Goal: Information Seeking & Learning: Learn about a topic

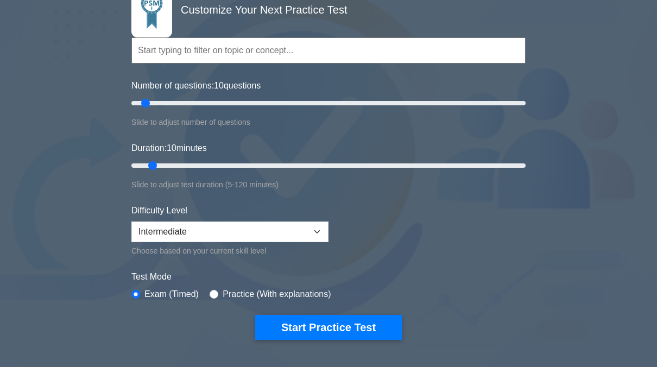
scroll to position [109, 0]
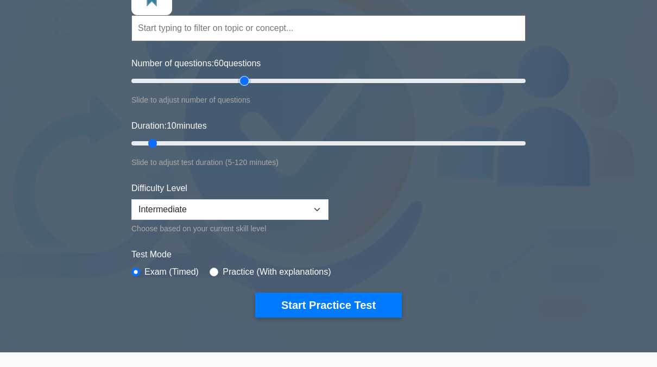
drag, startPoint x: 147, startPoint y: 79, endPoint x: 247, endPoint y: 130, distance: 112.6
type input "60"
click at [247, 87] on input "Number of questions: 60 questions" at bounding box center [328, 80] width 394 height 13
drag, startPoint x: 155, startPoint y: 142, endPoint x: 588, endPoint y: 152, distance: 433.2
type input "120"
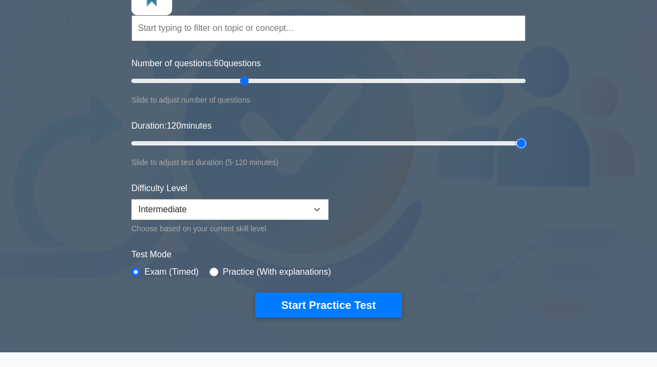
click at [525, 150] on input "Duration: 120 minutes" at bounding box center [328, 143] width 394 height 13
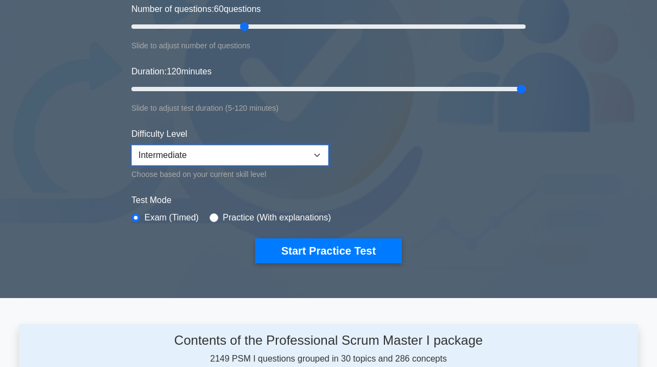
click at [278, 163] on select "Beginner Intermediate Expert" at bounding box center [229, 155] width 197 height 21
click at [131, 145] on select "Beginner Intermediate Expert" at bounding box center [229, 155] width 197 height 21
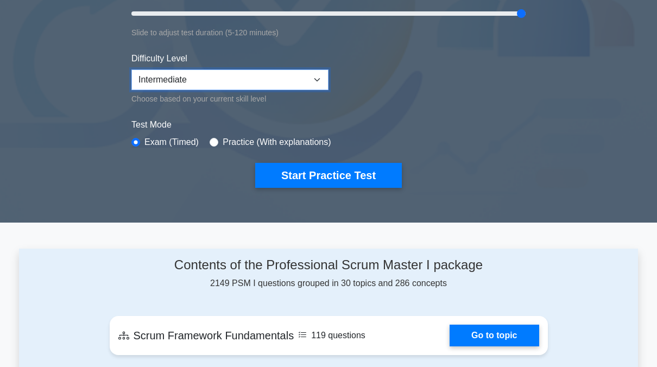
scroll to position [217, 0]
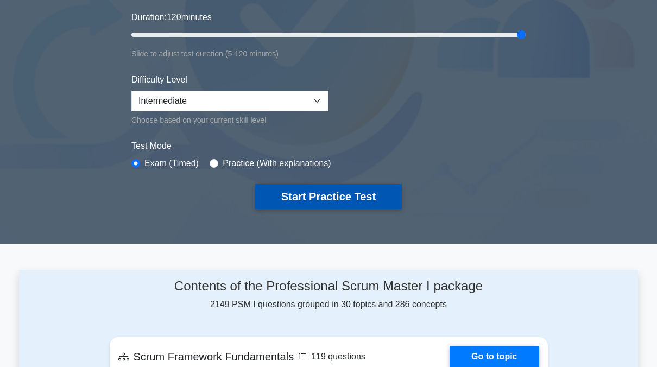
click at [330, 200] on button "Start Practice Test" at bounding box center [328, 196] width 147 height 25
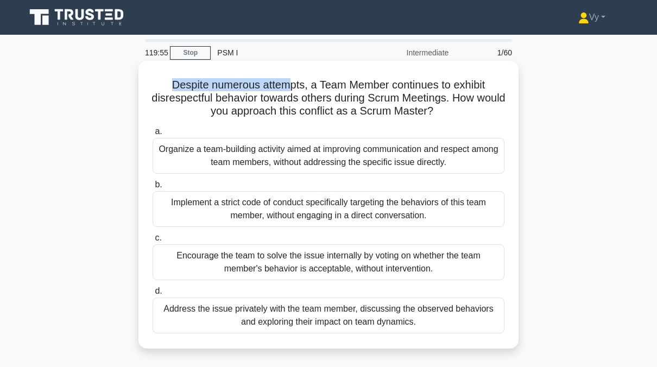
drag, startPoint x: 192, startPoint y: 85, endPoint x: 288, endPoint y: 85, distance: 96.1
click at [288, 85] on h5 "Despite numerous attempts, a Team Member continues to exhibit disrespectful beh…" at bounding box center [328, 98] width 354 height 40
click at [265, 103] on h5 "Despite numerous attempts, a Team Member continues to exhibit disrespectful beh…" at bounding box center [328, 98] width 354 height 40
click at [423, 318] on div "Address the issue privately with the team member, discussing the observed behav…" at bounding box center [328, 315] width 352 height 36
click at [152, 295] on input "d. Address the issue privately with the team member, discussing the observed be…" at bounding box center [152, 291] width 0 height 7
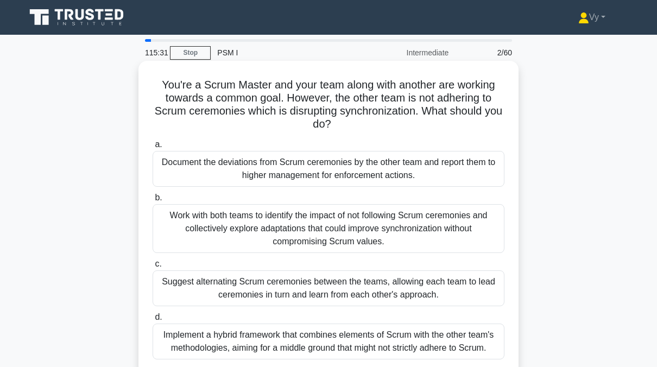
scroll to position [54, 0]
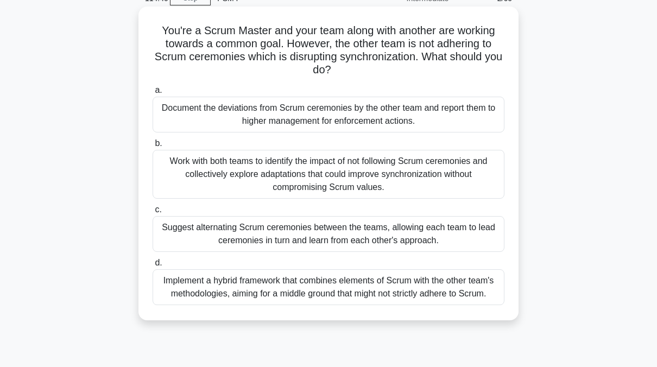
click at [410, 293] on div "Implement a hybrid framework that combines elements of Scrum with the other tea…" at bounding box center [328, 287] width 352 height 36
click at [152, 266] on input "d. Implement a hybrid framework that combines elements of Scrum with the other …" at bounding box center [152, 262] width 0 height 7
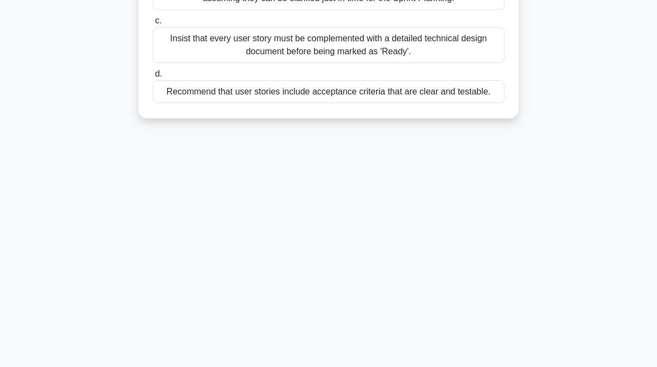
scroll to position [0, 0]
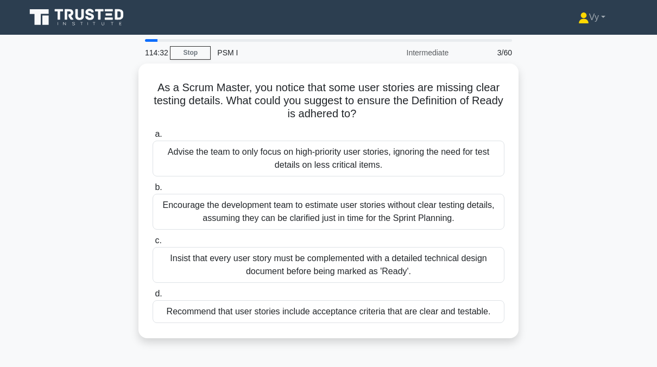
click at [509, 50] on div "3/60" at bounding box center [486, 53] width 63 height 22
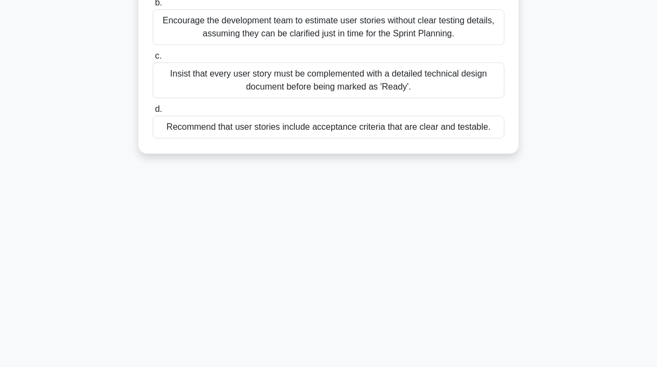
scroll to position [219, 0]
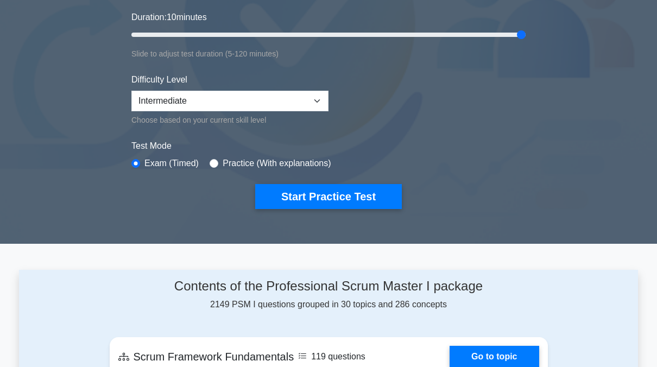
scroll to position [54, 0]
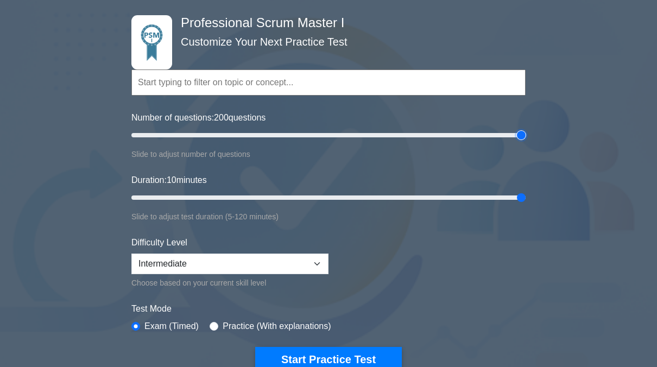
drag, startPoint x: 246, startPoint y: 138, endPoint x: 575, endPoint y: 120, distance: 329.4
click at [525, 129] on input "Number of questions: 200 questions" at bounding box center [328, 135] width 394 height 13
drag, startPoint x: 472, startPoint y: 136, endPoint x: 244, endPoint y: 161, distance: 229.9
click at [245, 142] on input "Number of questions: 60 questions" at bounding box center [328, 135] width 394 height 13
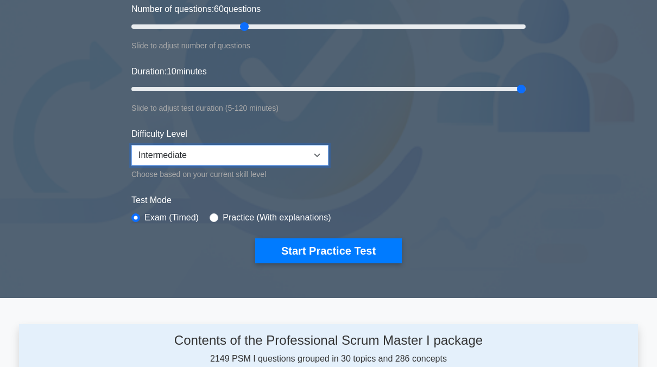
click at [249, 150] on select "Beginner Intermediate Expert" at bounding box center [229, 155] width 197 height 21
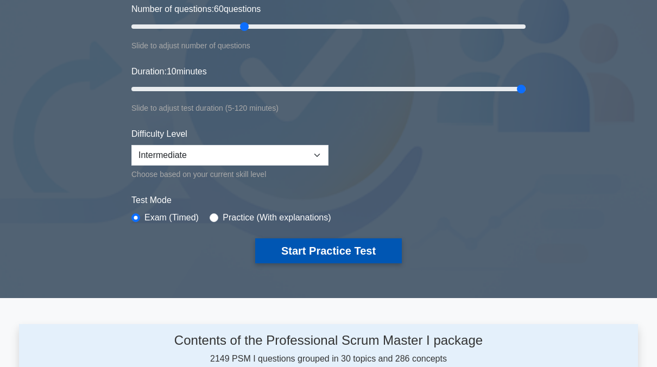
click at [319, 238] on button "Start Practice Test" at bounding box center [328, 250] width 147 height 25
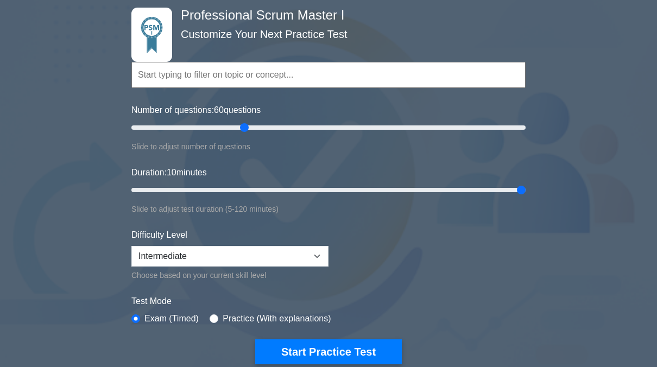
scroll to position [54, 0]
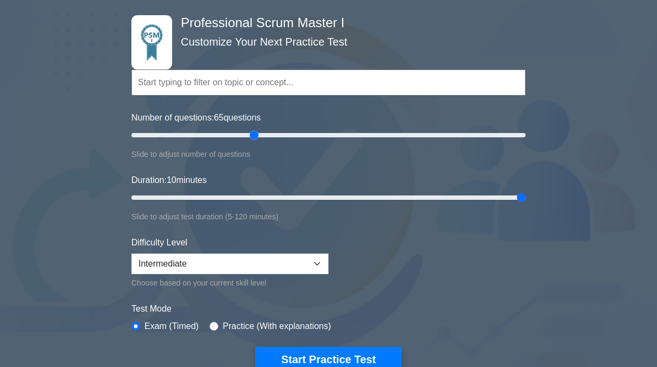
type input "60"
click at [242, 136] on input "Number of questions: 60 questions" at bounding box center [328, 135] width 394 height 13
type input "120"
drag, startPoint x: 516, startPoint y: 195, endPoint x: 594, endPoint y: 190, distance: 77.8
click at [525, 191] on input "Duration: 120 minutes" at bounding box center [328, 197] width 394 height 13
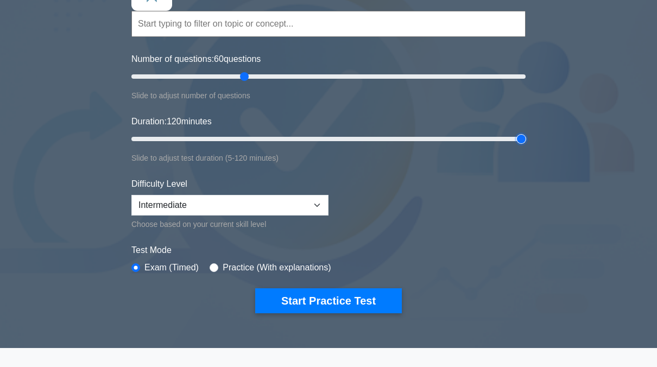
scroll to position [163, 0]
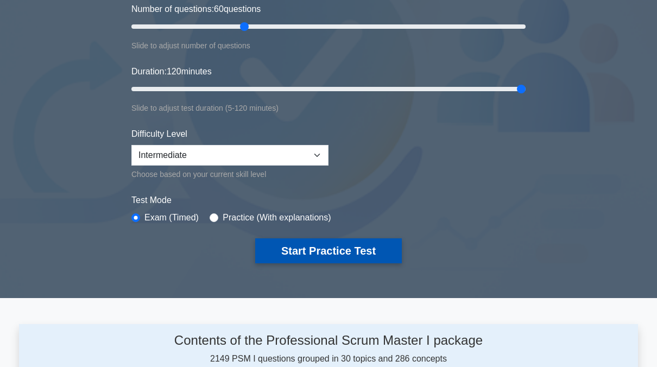
click at [330, 252] on button "Start Practice Test" at bounding box center [328, 250] width 147 height 25
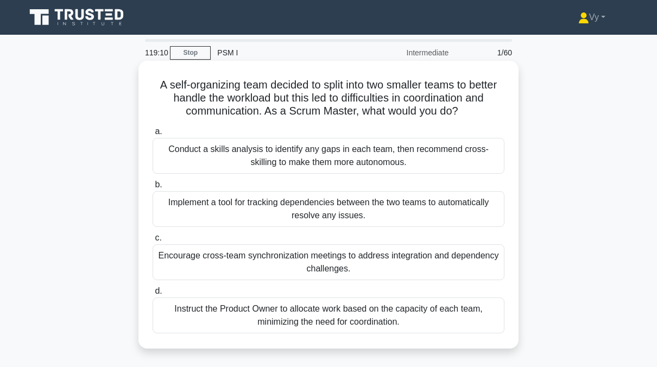
click at [342, 262] on div "Encourage cross-team synchronization meetings to address integration and depend…" at bounding box center [328, 262] width 352 height 36
click at [152, 241] on input "c. Encourage cross-team synchronization meetings to address integration and dep…" at bounding box center [152, 237] width 0 height 7
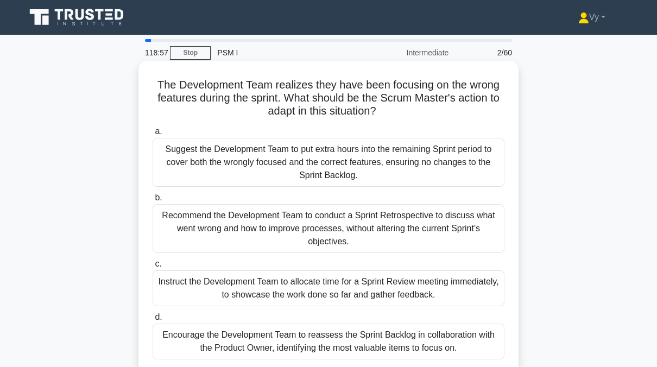
scroll to position [54, 0]
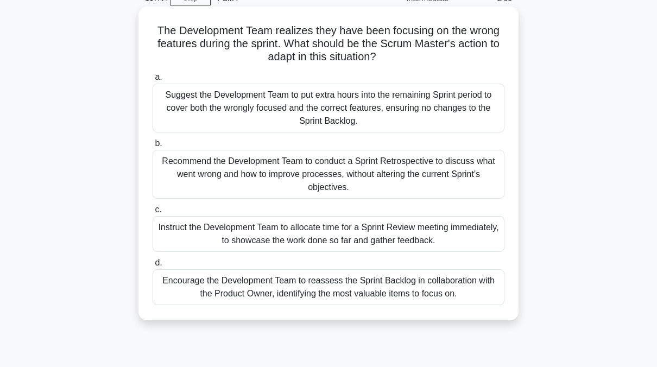
click at [351, 180] on div "Recommend the Development Team to conduct a Sprint Retrospective to discuss wha…" at bounding box center [328, 174] width 352 height 49
click at [152, 147] on input "b. Recommend the Development Team to conduct a Sprint Retrospective to discuss …" at bounding box center [152, 143] width 0 height 7
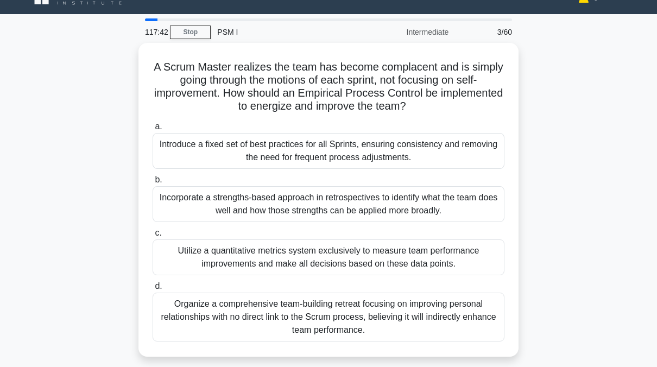
scroll to position [0, 0]
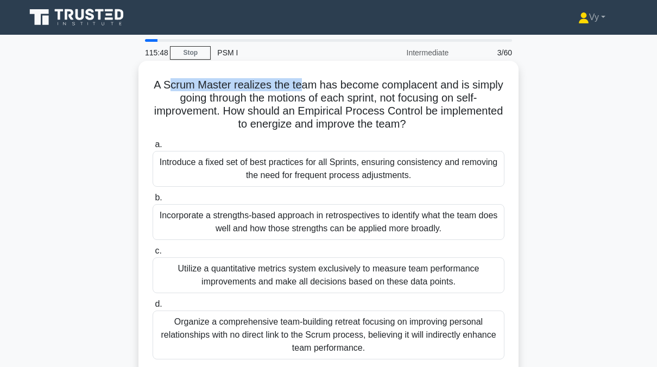
drag, startPoint x: 183, startPoint y: 87, endPoint x: 320, endPoint y: 80, distance: 137.5
click at [320, 80] on h5 "A Scrum Master realizes the team has become complacent and is simply going thro…" at bounding box center [328, 104] width 354 height 53
click at [306, 109] on h5 "A Scrum Master realizes the team has become complacent and is simply going thro…" at bounding box center [328, 104] width 354 height 53
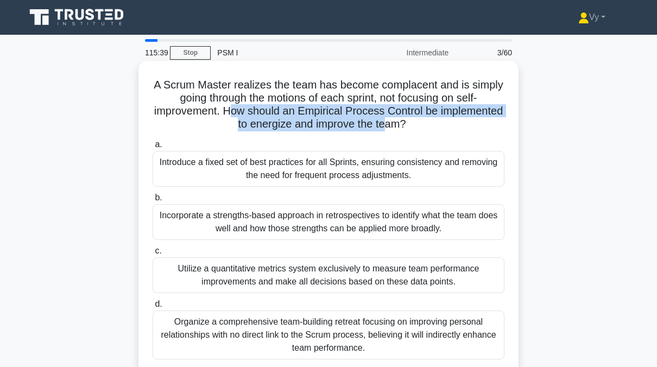
drag, startPoint x: 260, startPoint y: 114, endPoint x: 423, endPoint y: 123, distance: 163.0
click at [423, 123] on h5 "A Scrum Master realizes the team has become complacent and is simply going thro…" at bounding box center [328, 104] width 354 height 53
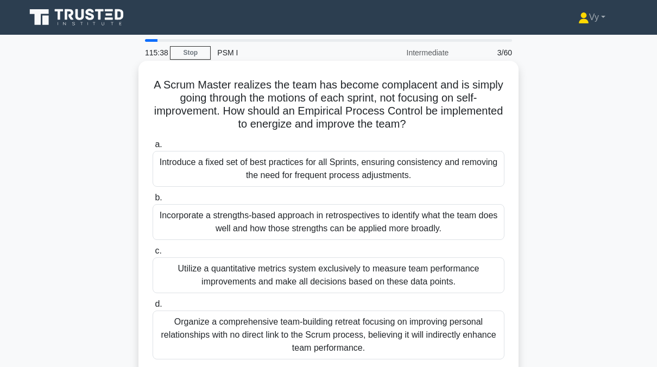
click at [279, 141] on label "a. Introduce a fixed set of best practices for all Sprints, ensuring consistenc…" at bounding box center [328, 162] width 352 height 49
click at [152, 141] on input "a. Introduce a fixed set of best practices for all Sprints, ensuring consistenc…" at bounding box center [152, 144] width 0 height 7
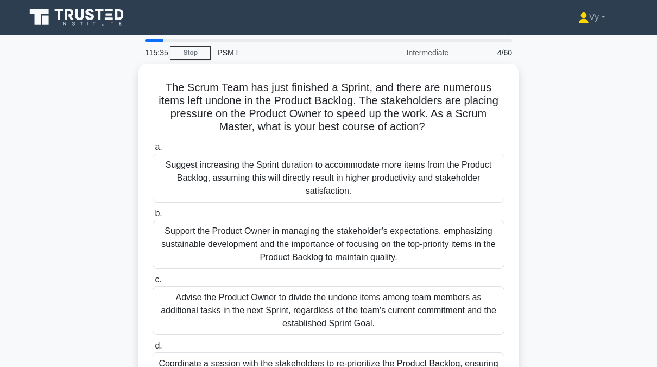
click at [500, 54] on div "4/60" at bounding box center [486, 53] width 63 height 22
click at [201, 54] on link "Stop" at bounding box center [190, 53] width 41 height 14
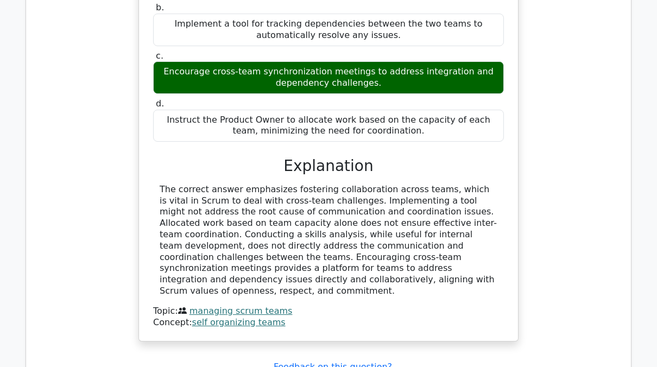
scroll to position [996, 0]
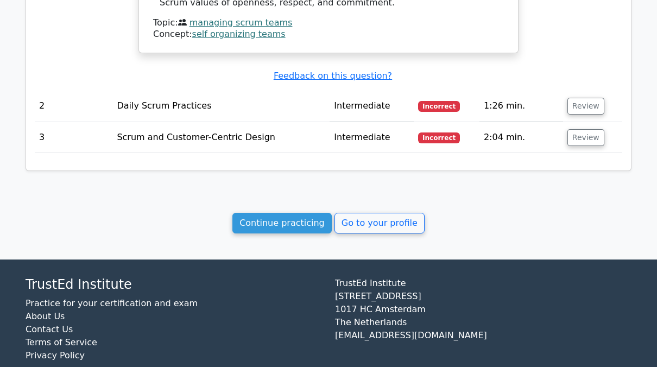
click at [425, 101] on span "Incorrect" at bounding box center [439, 106] width 42 height 11
click at [580, 98] on button "Review" at bounding box center [585, 106] width 37 height 17
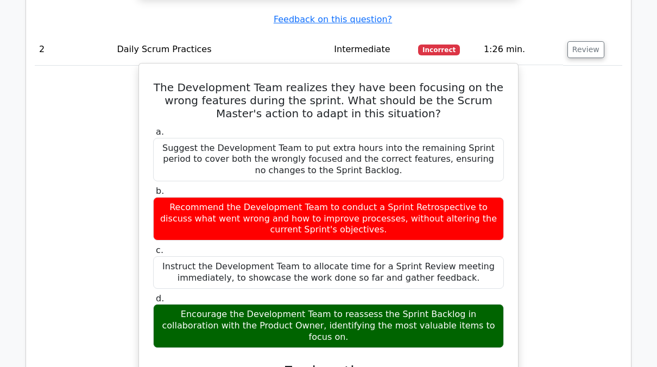
scroll to position [1051, 0]
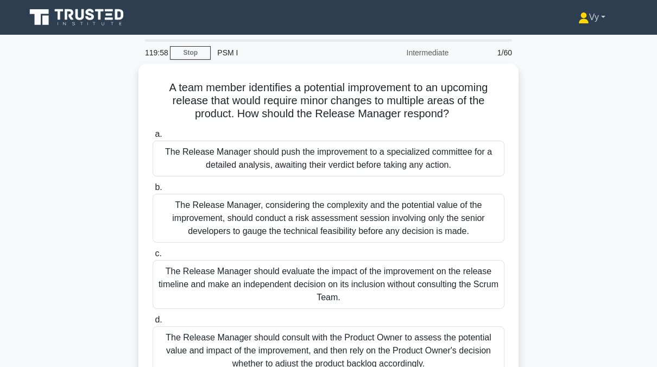
click at [579, 23] on icon at bounding box center [584, 21] width 10 height 4
click at [573, 148] on div "A team member identifies a potential improvement to an upcoming release that wo…" at bounding box center [328, 233] width 619 height 340
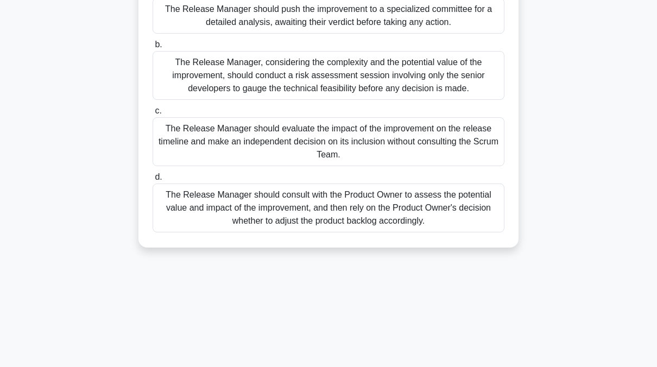
scroll to position [163, 0]
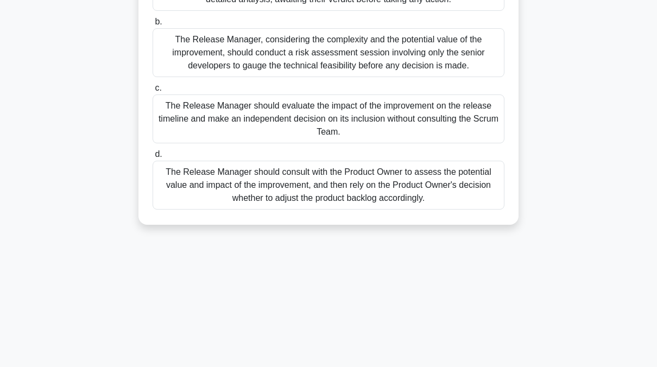
click at [334, 182] on div "The Release Manager should consult with the Product Owner to assess the potenti…" at bounding box center [328, 185] width 352 height 49
click at [152, 158] on input "d. The Release Manager should consult with the Product Owner to assess the pote…" at bounding box center [152, 154] width 0 height 7
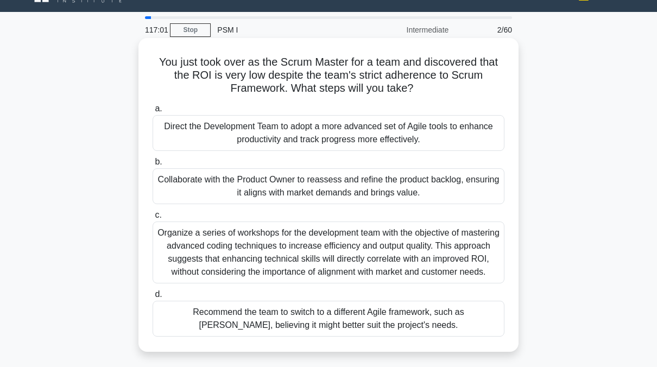
scroll to position [0, 0]
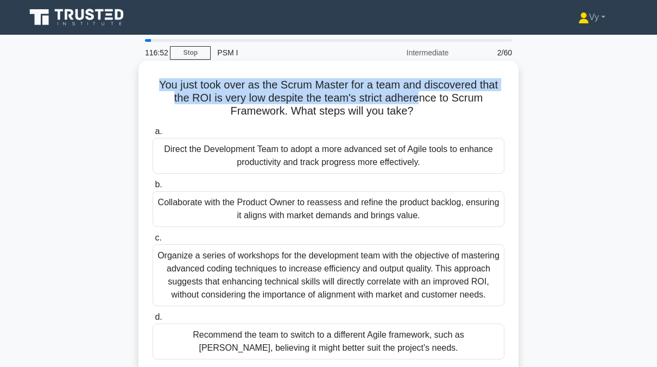
drag, startPoint x: 150, startPoint y: 85, endPoint x: 421, endPoint y: 96, distance: 271.0
click at [421, 96] on div "You just took over as the Scrum Master for a team and discovered that the ROI i…" at bounding box center [328, 217] width 371 height 305
click at [421, 96] on h5 "You just took over as the Scrum Master for a team and discovered that the ROI i…" at bounding box center [328, 98] width 354 height 40
click at [384, 88] on h5 "You just took over as the Scrum Master for a team and discovered that the ROI i…" at bounding box center [328, 98] width 354 height 40
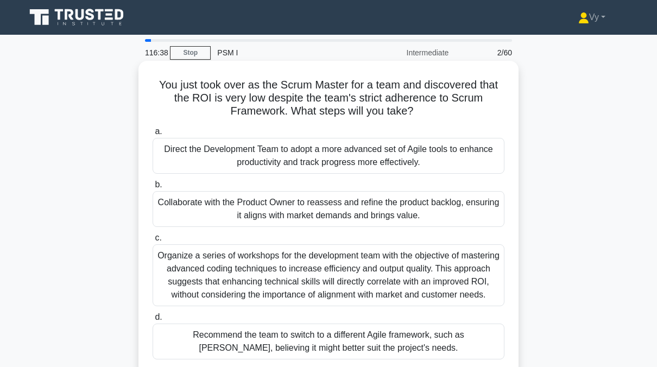
scroll to position [54, 0]
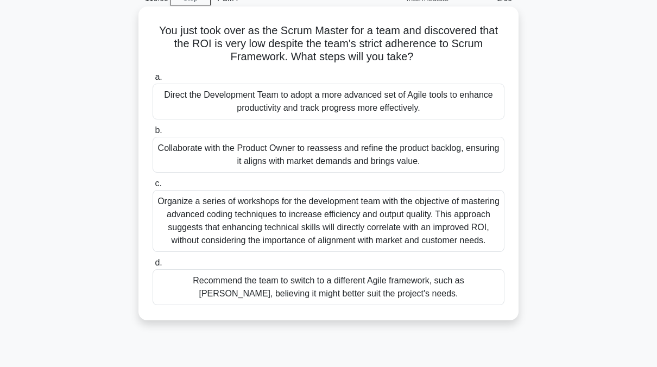
click at [307, 148] on div "Collaborate with the Product Owner to reassess and refine the product backlog, …" at bounding box center [328, 155] width 352 height 36
click at [152, 134] on input "b. Collaborate with the Product Owner to reassess and refine the product backlo…" at bounding box center [152, 130] width 0 height 7
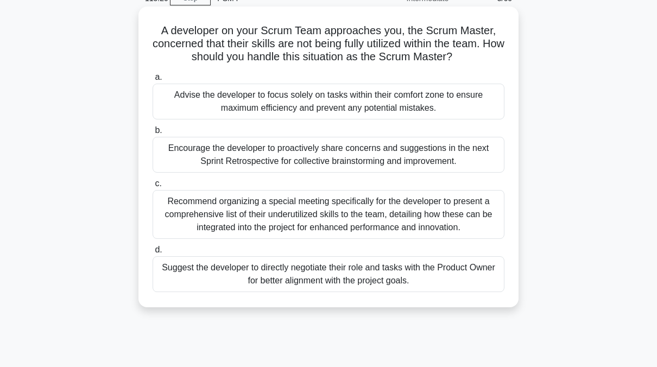
click at [309, 151] on div "Encourage the developer to proactively share concerns and suggestions in the ne…" at bounding box center [328, 155] width 352 height 36
click at [152, 134] on input "b. Encourage the developer to proactively share concerns and suggestions in the…" at bounding box center [152, 130] width 0 height 7
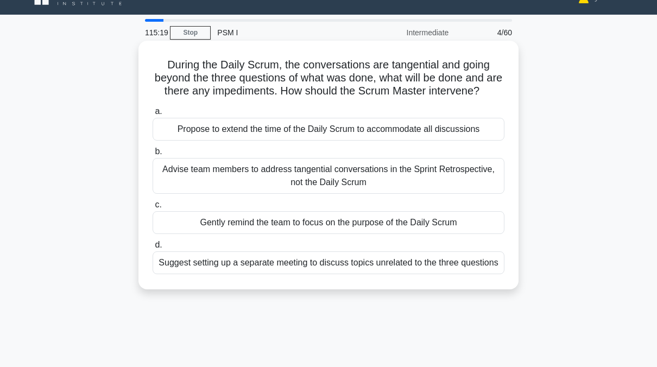
scroll to position [0, 0]
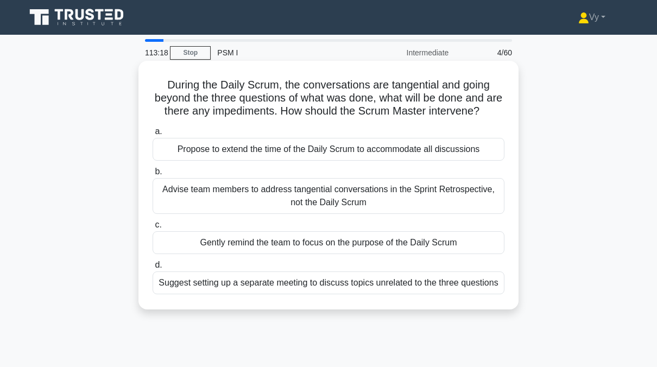
click at [245, 254] on div "Gently remind the team to focus on the purpose of the Daily Scrum" at bounding box center [328, 242] width 352 height 23
click at [152, 228] on input "c. Gently remind the team to focus on the purpose of the Daily Scrum" at bounding box center [152, 224] width 0 height 7
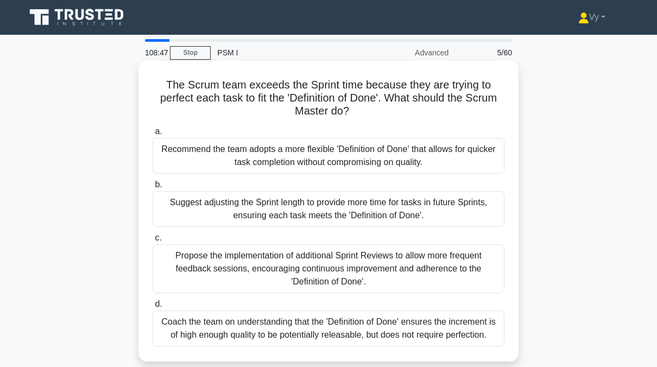
click at [321, 263] on div "Propose the implementation of additional Sprint Reviews to allow more frequent …" at bounding box center [328, 268] width 352 height 49
click at [152, 241] on input "c. Propose the implementation of additional Sprint Reviews to allow more freque…" at bounding box center [152, 237] width 0 height 7
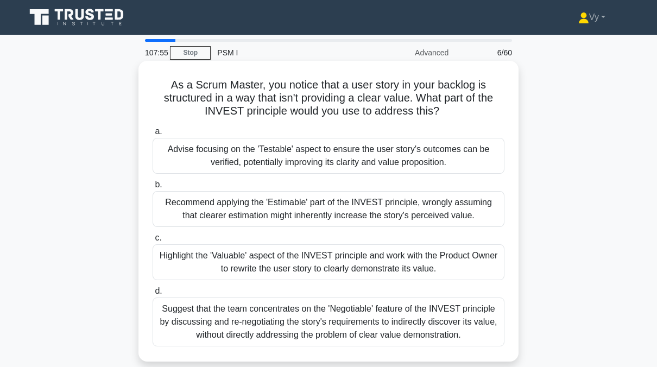
scroll to position [54, 0]
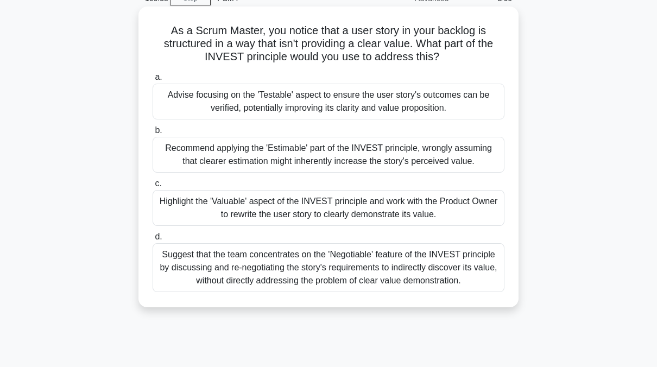
click at [383, 281] on div "Suggest that the team concentrates on the 'Negotiable' feature of the INVEST pr…" at bounding box center [328, 267] width 352 height 49
click at [152, 240] on input "d. Suggest that the team concentrates on the 'Negotiable' feature of the INVEST…" at bounding box center [152, 236] width 0 height 7
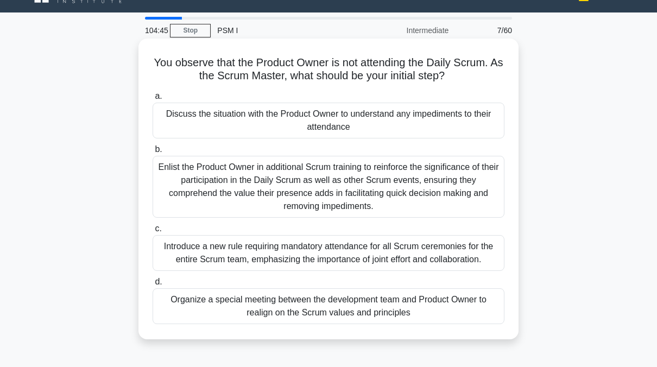
scroll to position [4, 0]
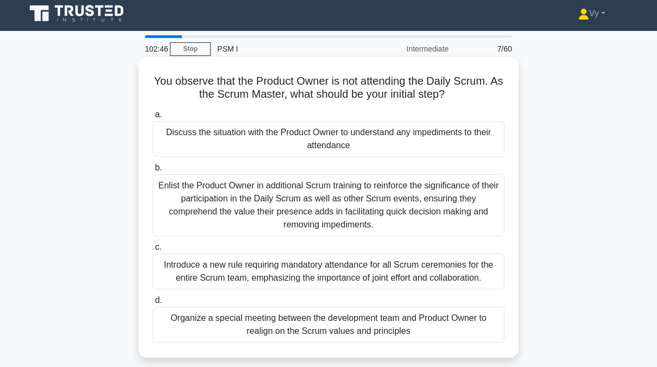
click at [315, 217] on div "Enlist the Product Owner in additional Scrum training to reinforce the signific…" at bounding box center [328, 205] width 352 height 62
click at [152, 171] on input "b. Enlist the Product Owner in additional Scrum training to reinforce the signi…" at bounding box center [152, 167] width 0 height 7
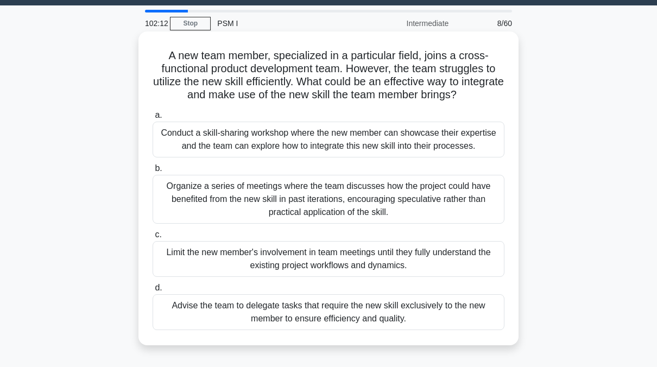
scroll to position [54, 0]
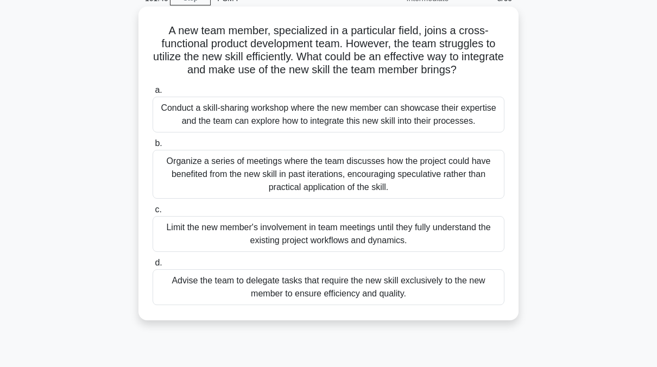
click at [297, 121] on div "Conduct a skill-sharing workshop where the new member can showcase their expert…" at bounding box center [328, 115] width 352 height 36
click at [152, 94] on input "a. Conduct a skill-sharing workshop where the new member can showcase their exp…" at bounding box center [152, 90] width 0 height 7
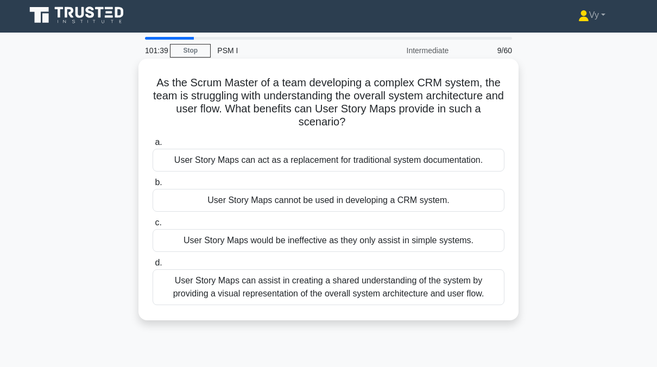
scroll to position [0, 0]
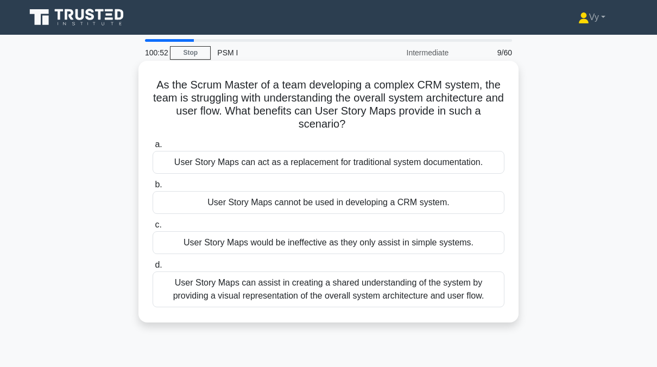
click at [275, 293] on div "User Story Maps can assist in creating a shared understanding of the system by …" at bounding box center [328, 289] width 352 height 36
click at [152, 269] on input "d. User Story Maps can assist in creating a shared understanding of the system …" at bounding box center [152, 265] width 0 height 7
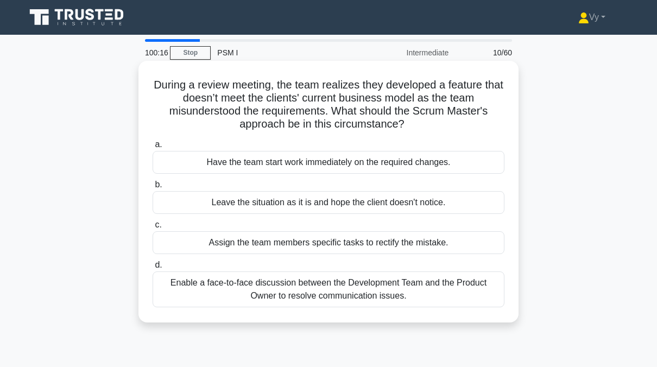
click at [378, 294] on div "Enable a face-to-face discussion between the Development Team and the Product O…" at bounding box center [328, 289] width 352 height 36
click at [152, 269] on input "d. Enable a face-to-face discussion between the Development Team and the Produc…" at bounding box center [152, 265] width 0 height 7
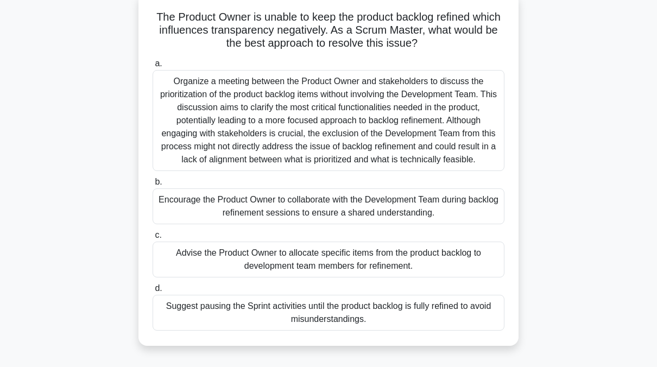
scroll to position [54, 0]
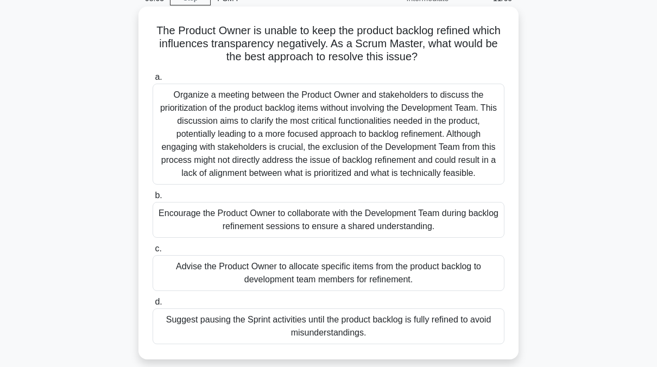
click at [348, 149] on div "Organize a meeting between the Product Owner and stakeholders to discuss the pr…" at bounding box center [328, 134] width 352 height 101
click at [152, 81] on input "a. Organize a meeting between the Product Owner and stakeholders to discuss the…" at bounding box center [152, 77] width 0 height 7
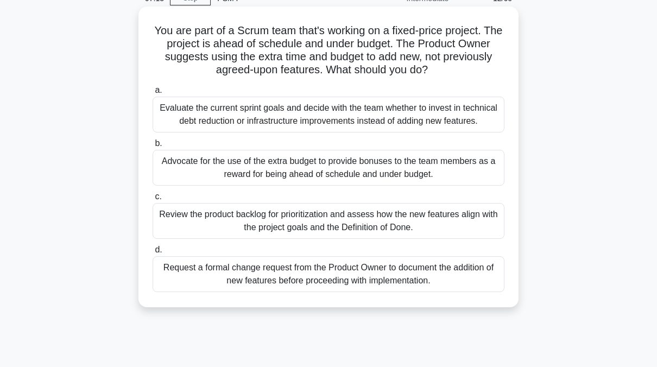
click at [337, 227] on div "Review the product backlog for prioritization and assess how the new features a…" at bounding box center [328, 221] width 352 height 36
click at [152, 200] on input "c. Review the product backlog for prioritization and assess how the new feature…" at bounding box center [152, 196] width 0 height 7
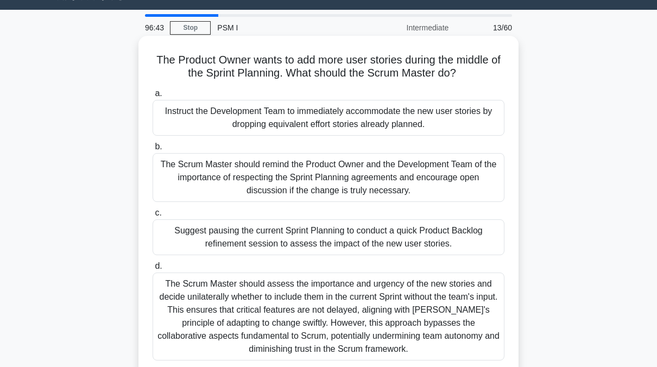
scroll to position [0, 0]
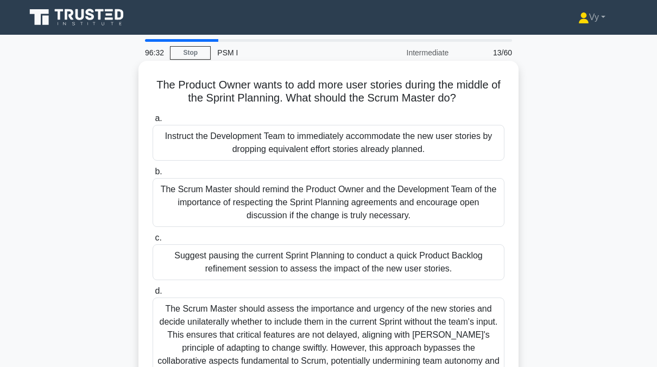
click at [299, 212] on div "The Scrum Master should remind the Product Owner and the Development Team of th…" at bounding box center [328, 202] width 352 height 49
click at [152, 175] on input "b. The Scrum Master should remind the Product Owner and the Development Team of…" at bounding box center [152, 171] width 0 height 7
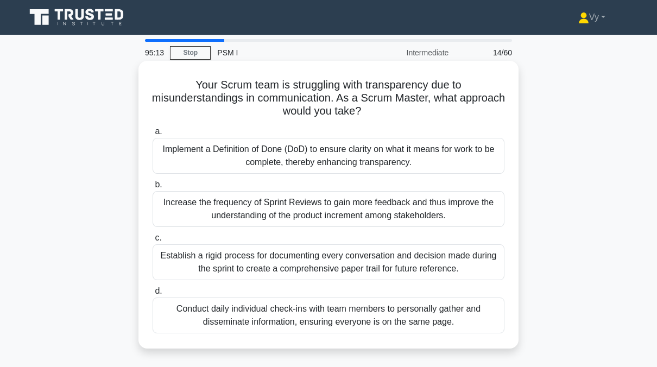
click at [313, 164] on div "Implement a Definition of Done (DoD) to ensure clarity on what it means for wor…" at bounding box center [328, 156] width 352 height 36
click at [152, 135] on input "a. Implement a Definition of Done (DoD) to ensure clarity on what it means for …" at bounding box center [152, 131] width 0 height 7
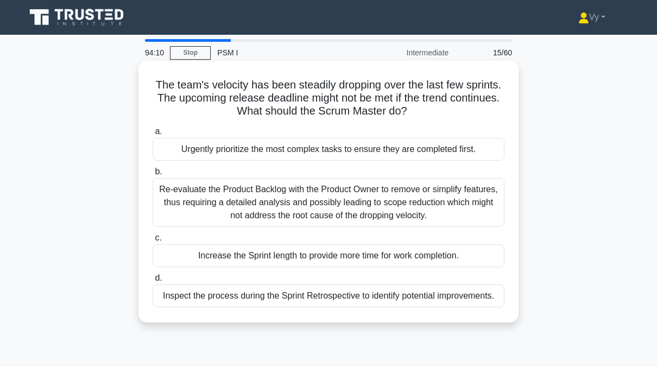
click at [326, 201] on div "Re-evaluate the Product Backlog with the Product Owner to remove or simplify fe…" at bounding box center [328, 202] width 352 height 49
click at [152, 175] on input "b. Re-evaluate the Product Backlog with the Product Owner to remove or simplify…" at bounding box center [152, 171] width 0 height 7
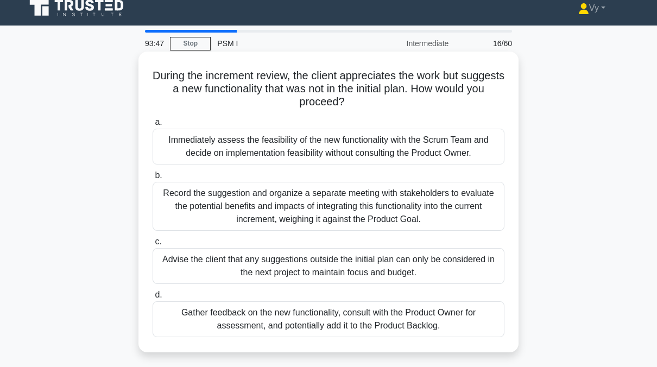
scroll to position [10, 0]
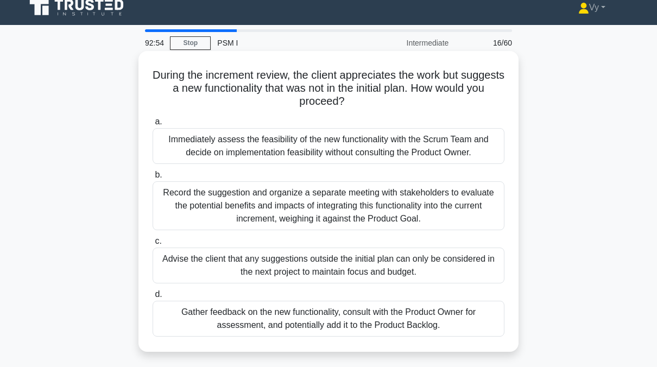
click at [303, 210] on div "Record the suggestion and organize a separate meeting with stakeholders to eval…" at bounding box center [328, 205] width 352 height 49
click at [152, 179] on input "b. Record the suggestion and organize a separate meeting with stakeholders to e…" at bounding box center [152, 174] width 0 height 7
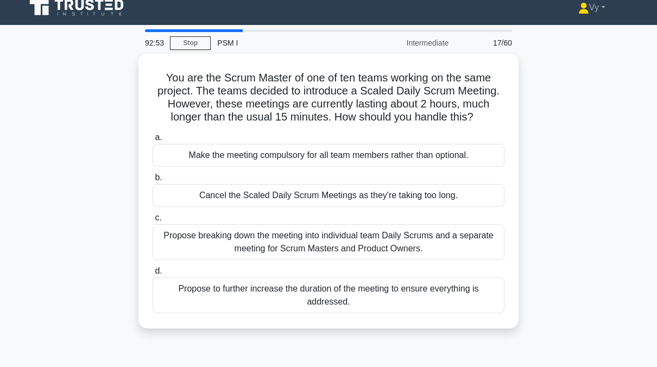
scroll to position [0, 0]
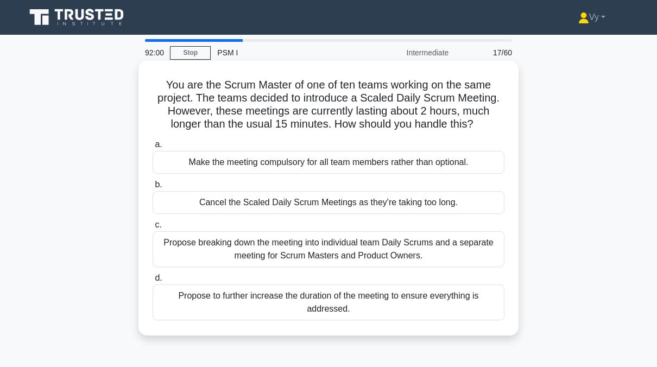
click at [360, 243] on div "Propose breaking down the meeting into individual team Daily Scrums and a separ…" at bounding box center [328, 249] width 352 height 36
click at [152, 228] on input "c. Propose breaking down the meeting into individual team Daily Scrums and a se…" at bounding box center [152, 224] width 0 height 7
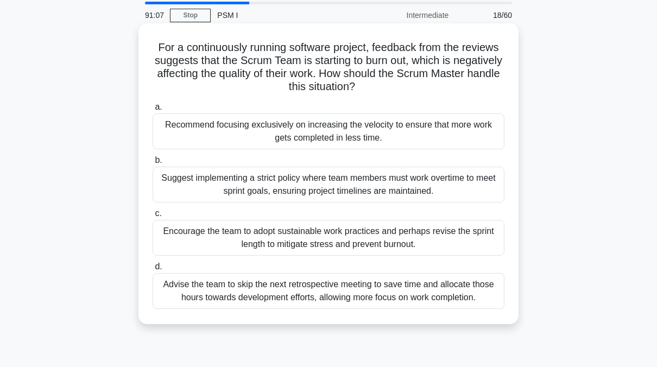
scroll to position [54, 0]
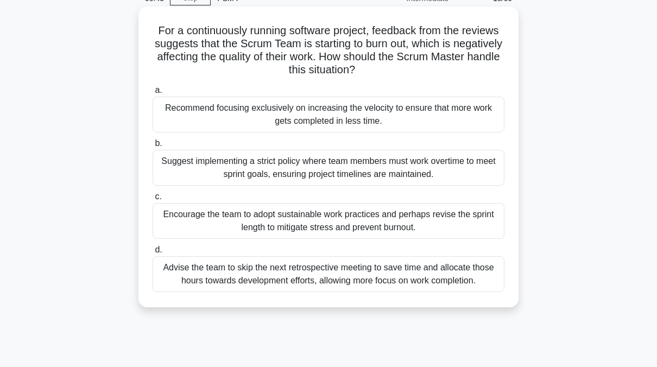
click at [334, 224] on div "Encourage the team to adopt sustainable work practices and perhaps revise the s…" at bounding box center [328, 221] width 352 height 36
click at [152, 200] on input "c. Encourage the team to adopt sustainable work practices and perhaps revise th…" at bounding box center [152, 196] width 0 height 7
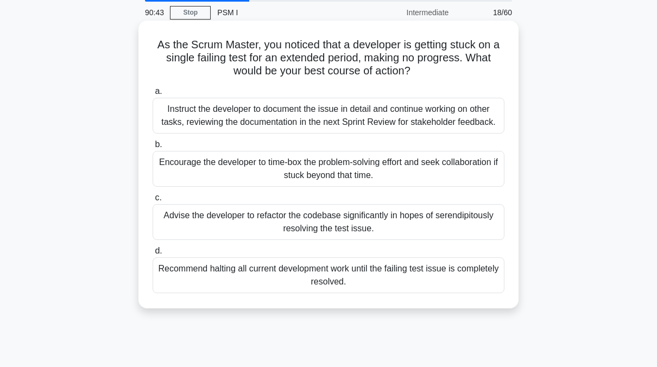
scroll to position [0, 0]
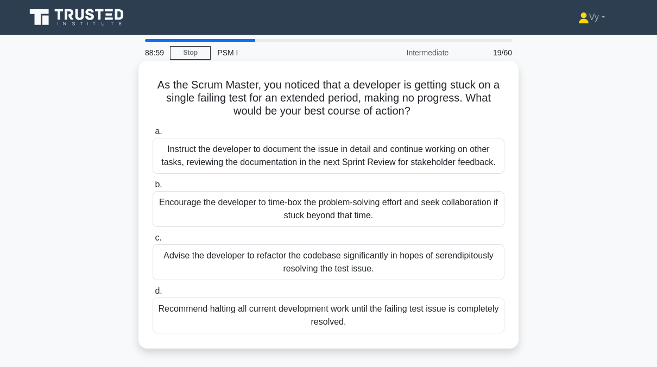
click at [332, 154] on div "Instruct the developer to document the issue in detail and continue working on …" at bounding box center [328, 156] width 352 height 36
click at [152, 135] on input "a. Instruct the developer to document the issue in detail and continue working …" at bounding box center [152, 131] width 0 height 7
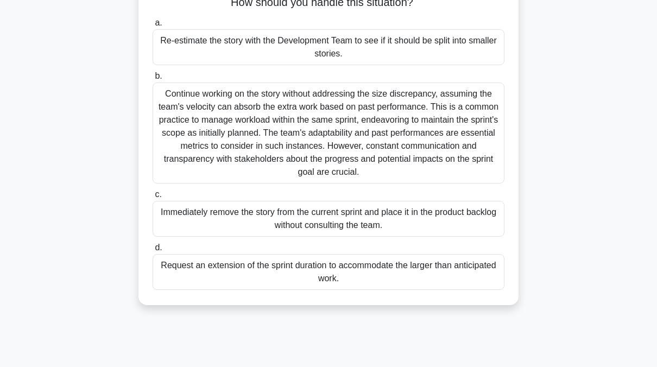
scroll to position [54, 0]
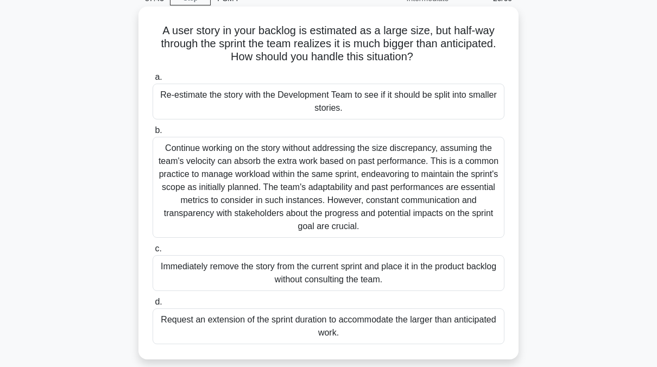
click at [260, 107] on div "Re-estimate the story with the Development Team to see if it should be split in…" at bounding box center [328, 102] width 352 height 36
click at [152, 81] on input "a. Re-estimate the story with the Development Team to see if it should be split…" at bounding box center [152, 77] width 0 height 7
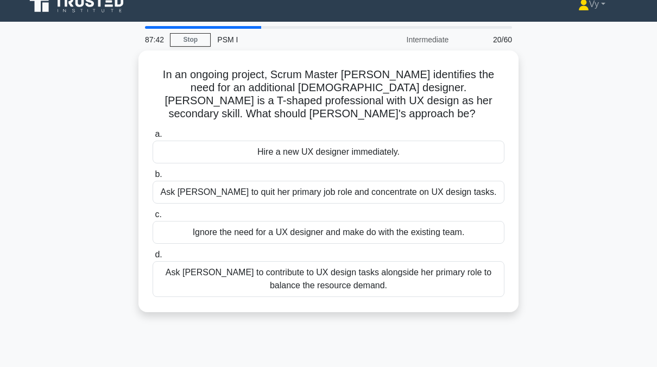
scroll to position [0, 0]
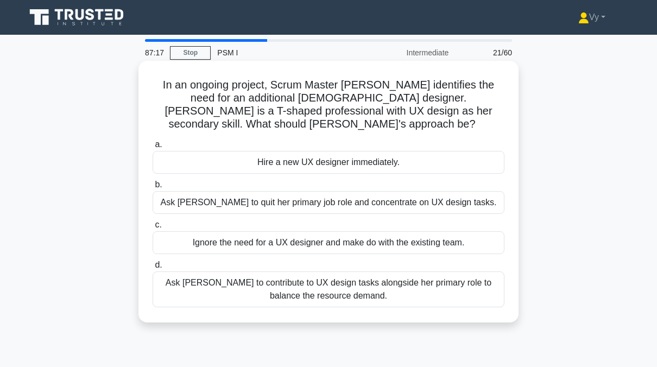
click at [357, 280] on div "Ask Rebecca to contribute to UX design tasks alongside her primary role to bala…" at bounding box center [328, 289] width 352 height 36
click at [152, 269] on input "d. Ask Rebecca to contribute to UX design tasks alongside her primary role to b…" at bounding box center [152, 265] width 0 height 7
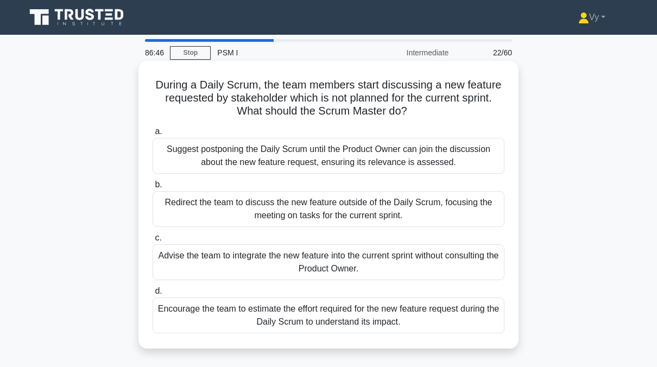
click at [305, 208] on div "Redirect the team to discuss the new feature outside of the Daily Scrum, focusi…" at bounding box center [328, 209] width 352 height 36
click at [152, 188] on input "b. Redirect the team to discuss the new feature outside of the Daily Scrum, foc…" at bounding box center [152, 184] width 0 height 7
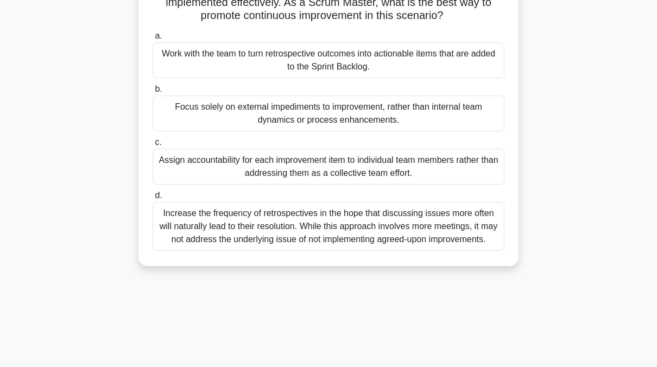
scroll to position [54, 0]
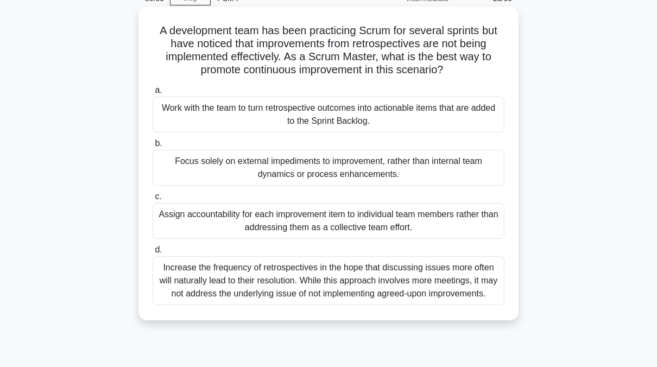
click at [378, 114] on div "Work with the team to turn retrospective outcomes into actionable items that ar…" at bounding box center [328, 115] width 352 height 36
click at [152, 94] on input "a. Work with the team to turn retrospective outcomes into actionable items that…" at bounding box center [152, 90] width 0 height 7
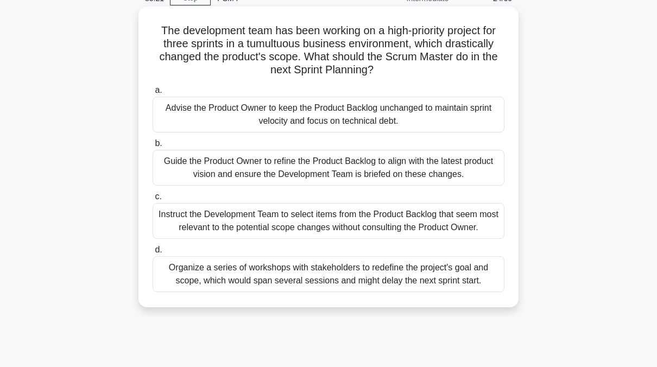
click at [362, 173] on div "Guide the Product Owner to refine the Product Backlog to align with the latest …" at bounding box center [328, 168] width 352 height 36
click at [152, 147] on input "b. Guide the Product Owner to refine the Product Backlog to align with the late…" at bounding box center [152, 143] width 0 height 7
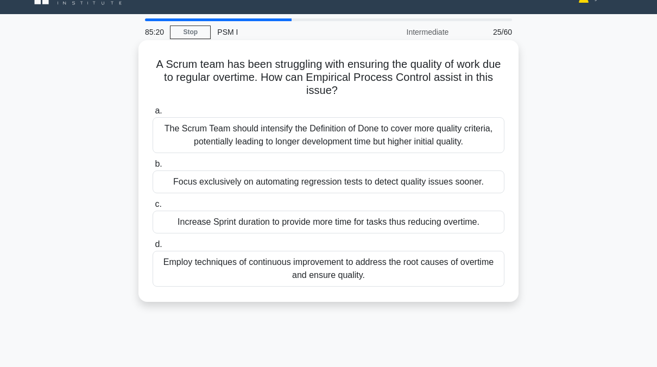
scroll to position [0, 0]
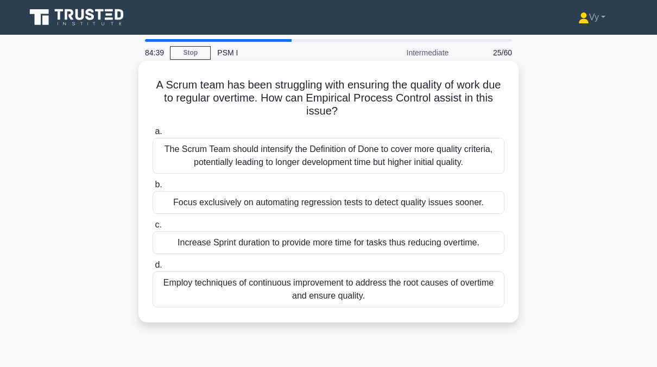
click at [358, 242] on div "Increase Sprint duration to provide more time for tasks thus reducing overtime." at bounding box center [328, 242] width 352 height 23
click at [152, 228] on input "c. Increase Sprint duration to provide more time for tasks thus reducing overti…" at bounding box center [152, 224] width 0 height 7
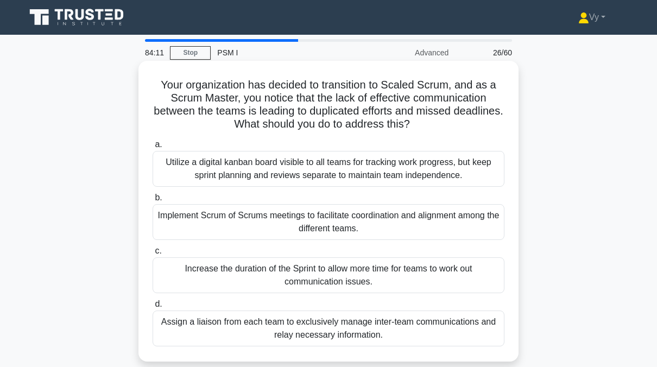
scroll to position [54, 0]
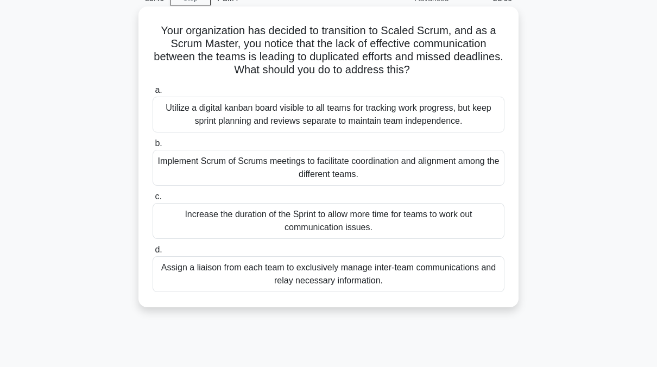
click at [286, 176] on div "Implement Scrum of Scrums meetings to facilitate coordination and alignment amo…" at bounding box center [328, 168] width 352 height 36
click at [152, 147] on input "b. Implement Scrum of Scrums meetings to facilitate coordination and alignment …" at bounding box center [152, 143] width 0 height 7
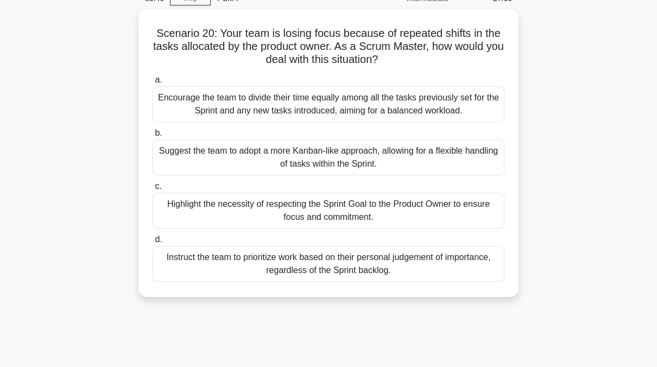
scroll to position [0, 0]
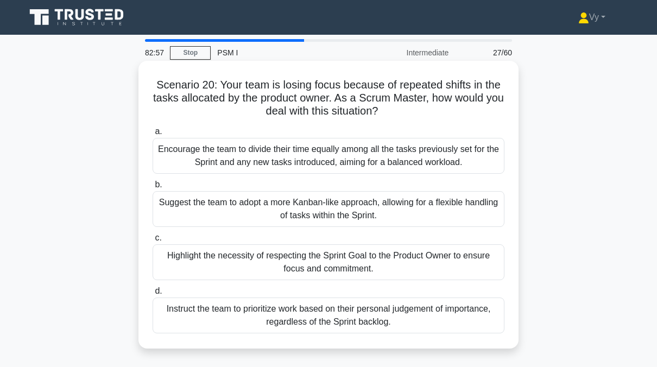
click at [331, 268] on div "Highlight the necessity of respecting the Sprint Goal to the Product Owner to e…" at bounding box center [328, 262] width 352 height 36
click at [152, 241] on input "c. Highlight the necessity of respecting the Sprint Goal to the Product Owner t…" at bounding box center [152, 237] width 0 height 7
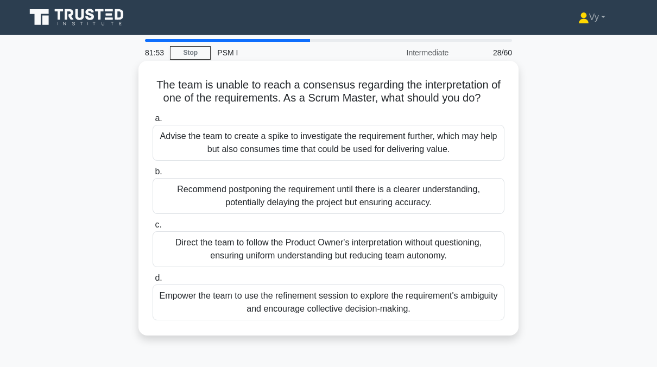
click at [365, 306] on div "Empower the team to use the refinement session to explore the requirement's amb…" at bounding box center [328, 302] width 352 height 36
click at [152, 282] on input "d. Empower the team to use the refinement session to explore the requirement's …" at bounding box center [152, 278] width 0 height 7
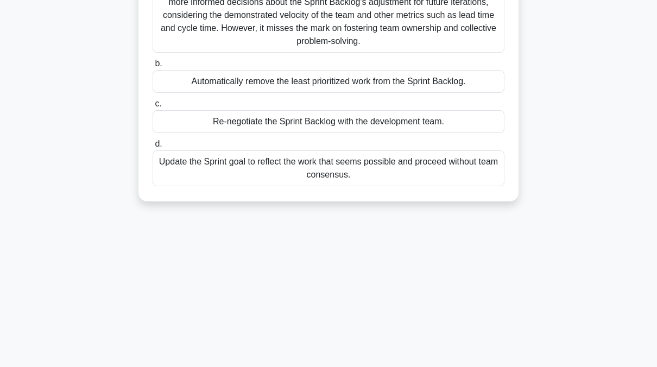
scroll to position [163, 0]
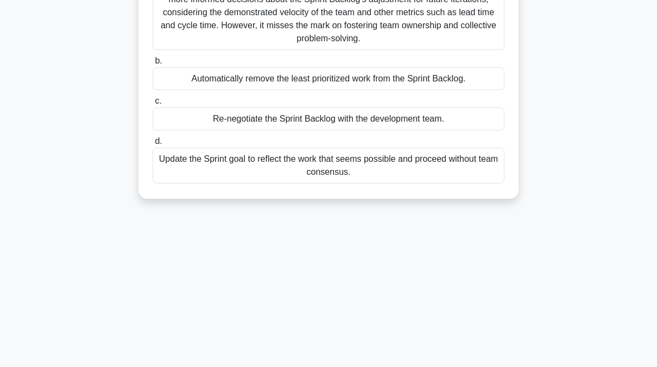
click at [256, 130] on div "Re-negotiate the Sprint Backlog with the development team." at bounding box center [328, 118] width 352 height 23
click at [152, 105] on input "c. Re-negotiate the Sprint Backlog with the development team." at bounding box center [152, 101] width 0 height 7
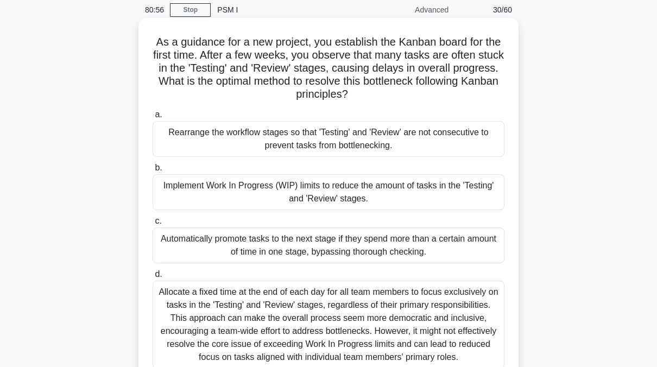
scroll to position [109, 0]
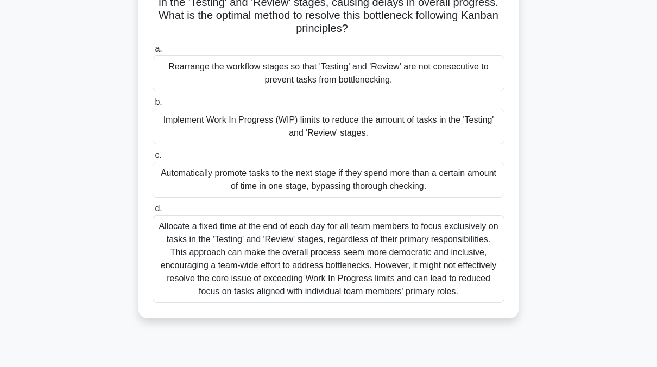
click at [376, 129] on div "Implement Work In Progress (WIP) limits to reduce the amount of tasks in the 'T…" at bounding box center [328, 127] width 352 height 36
click at [152, 106] on input "b. Implement Work In Progress (WIP) limits to reduce the amount of tasks in the…" at bounding box center [152, 102] width 0 height 7
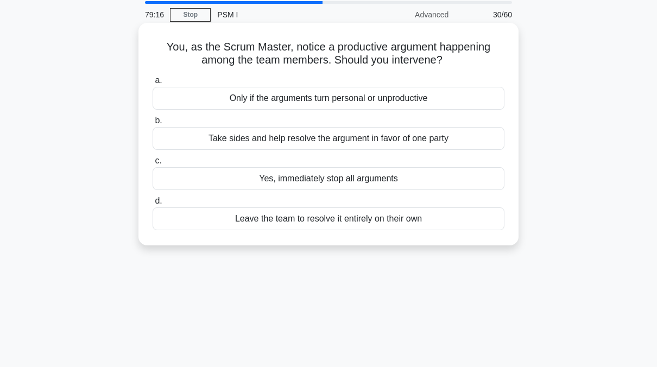
scroll to position [0, 0]
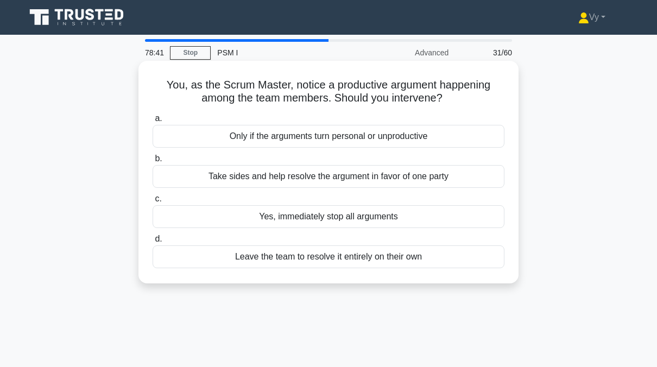
click at [335, 219] on div "Yes, immediately stop all arguments" at bounding box center [328, 216] width 352 height 23
click at [152, 202] on input "c. Yes, immediately stop all arguments" at bounding box center [152, 198] width 0 height 7
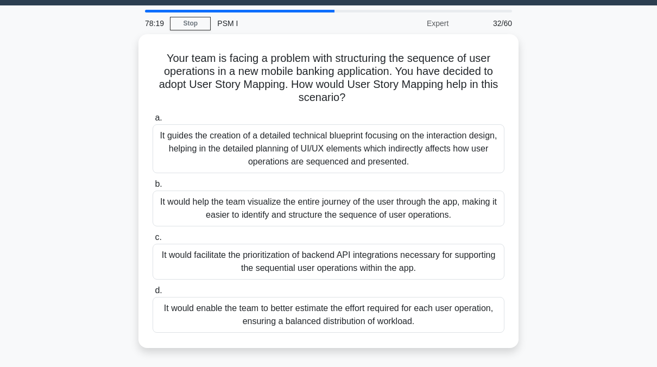
scroll to position [54, 0]
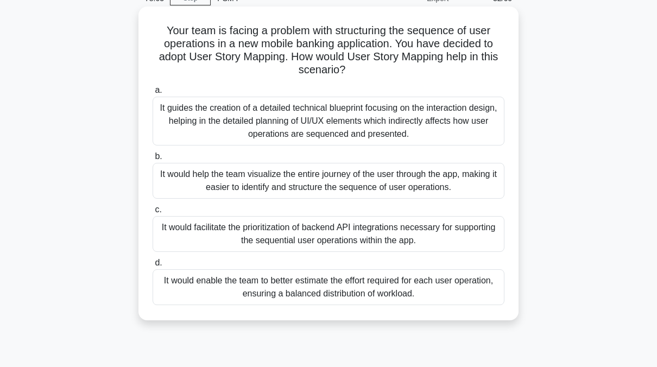
click at [329, 181] on div "It would help the team visualize the entire journey of the user through the app…" at bounding box center [328, 181] width 352 height 36
click at [152, 160] on input "b. It would help the team visualize the entire journey of the user through the …" at bounding box center [152, 156] width 0 height 7
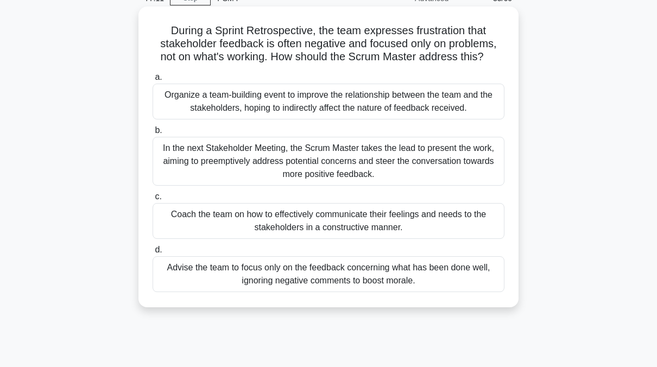
click at [391, 169] on div "In the next Stakeholder Meeting, the Scrum Master takes the lead to present the…" at bounding box center [328, 161] width 352 height 49
click at [152, 134] on input "b. In the next Stakeholder Meeting, the Scrum Master takes the lead to present …" at bounding box center [152, 130] width 0 height 7
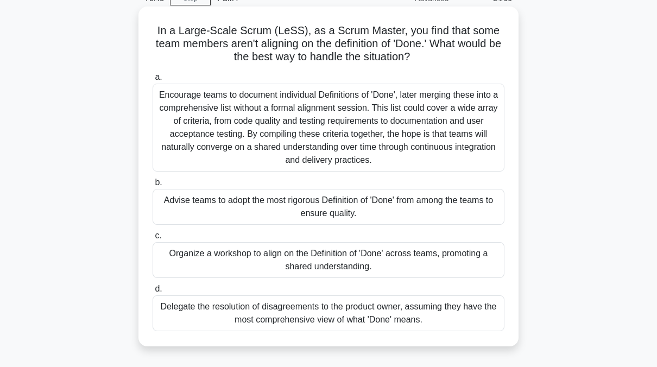
click at [377, 258] on div "Organize a workshop to align on the Definition of 'Done' across teams, promotin…" at bounding box center [328, 260] width 352 height 36
click at [152, 239] on input "c. Organize a workshop to align on the Definition of 'Done' across teams, promo…" at bounding box center [152, 235] width 0 height 7
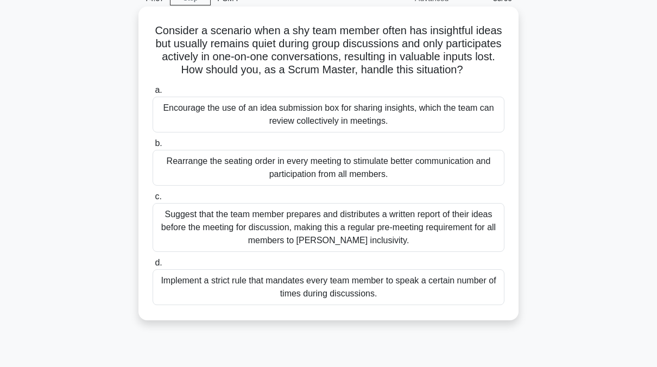
click at [298, 239] on div "Suggest that the team member prepares and distributes a written report of their…" at bounding box center [328, 227] width 352 height 49
click at [152, 200] on input "c. Suggest that the team member prepares and distributes a written report of th…" at bounding box center [152, 196] width 0 height 7
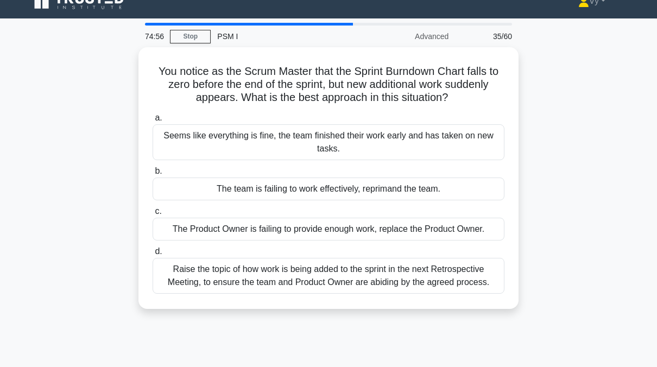
scroll to position [0, 0]
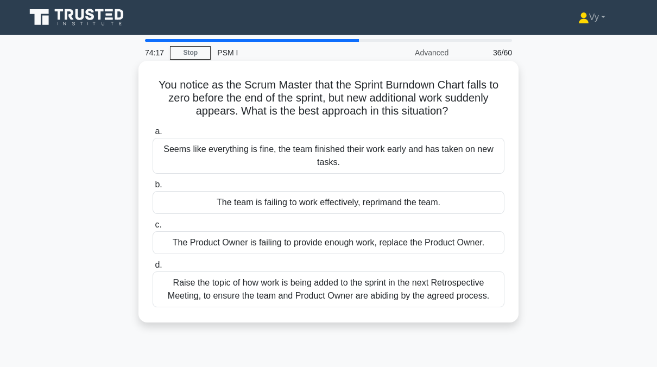
click at [373, 153] on div "Seems like everything is fine, the team finished their work early and has taken…" at bounding box center [328, 156] width 352 height 36
click at [152, 135] on input "a. Seems like everything is fine, the team finished their work early and has ta…" at bounding box center [152, 131] width 0 height 7
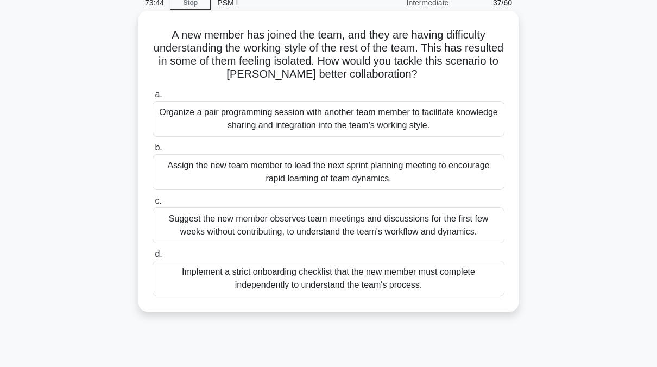
scroll to position [109, 0]
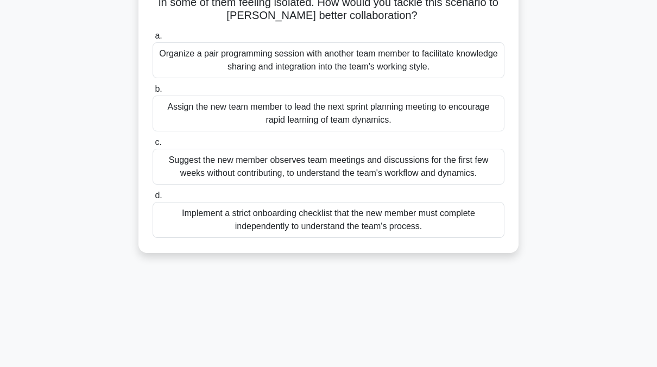
click at [323, 171] on div "Suggest the new member observes team meetings and discussions for the first few…" at bounding box center [328, 167] width 352 height 36
click at [152, 146] on input "c. Suggest the new member observes team meetings and discussions for the first …" at bounding box center [152, 142] width 0 height 7
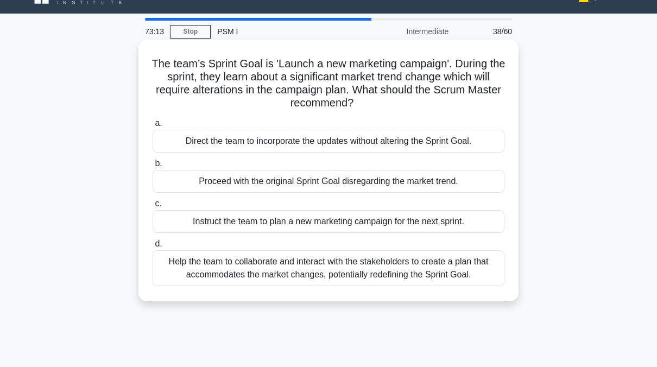
scroll to position [0, 0]
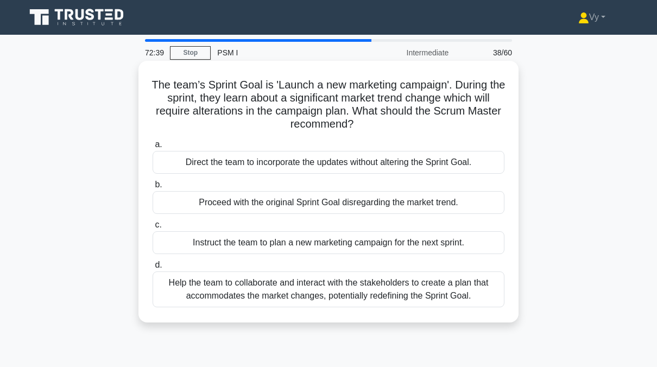
click at [393, 295] on div "Help the team to collaborate and interact with the stakeholders to create a pla…" at bounding box center [328, 289] width 352 height 36
click at [152, 269] on input "d. Help the team to collaborate and interact with the stakeholders to create a …" at bounding box center [152, 265] width 0 height 7
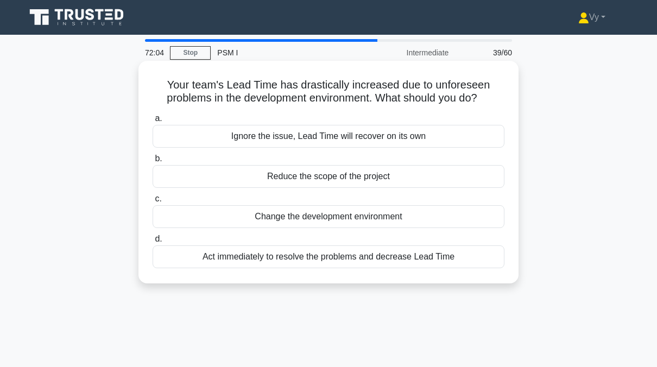
click at [386, 257] on div "Act immediately to resolve the problems and decrease Lead Time" at bounding box center [328, 256] width 352 height 23
click at [152, 243] on input "d. Act immediately to resolve the problems and decrease Lead Time" at bounding box center [152, 239] width 0 height 7
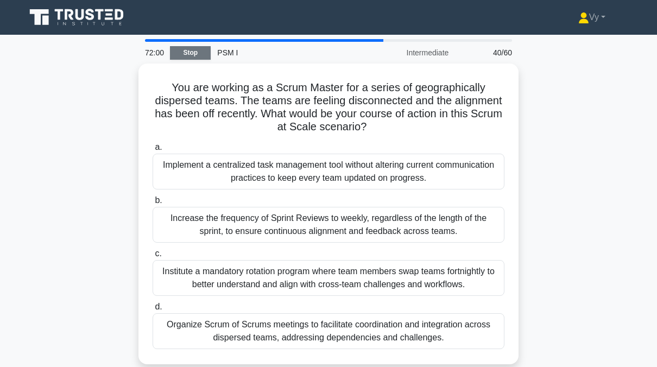
click at [187, 56] on link "Stop" at bounding box center [190, 53] width 41 height 14
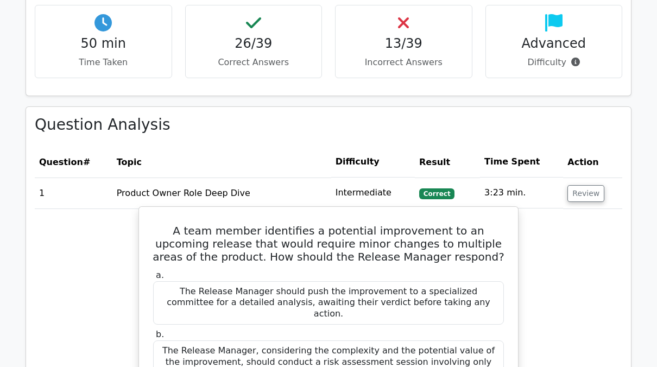
scroll to position [868, 0]
